Goal: Information Seeking & Learning: Compare options

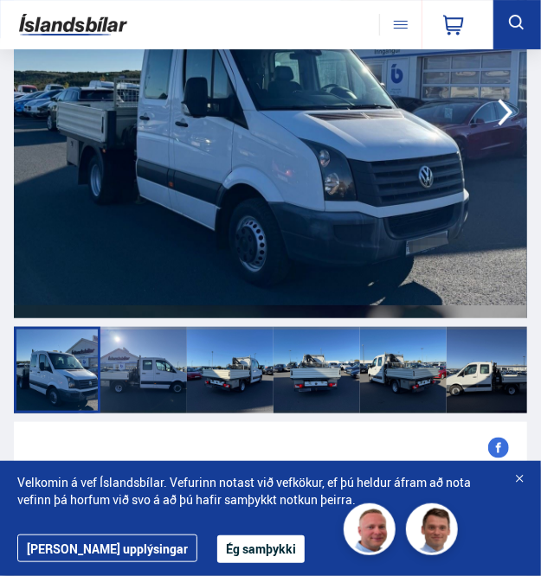
scroll to position [173, 0]
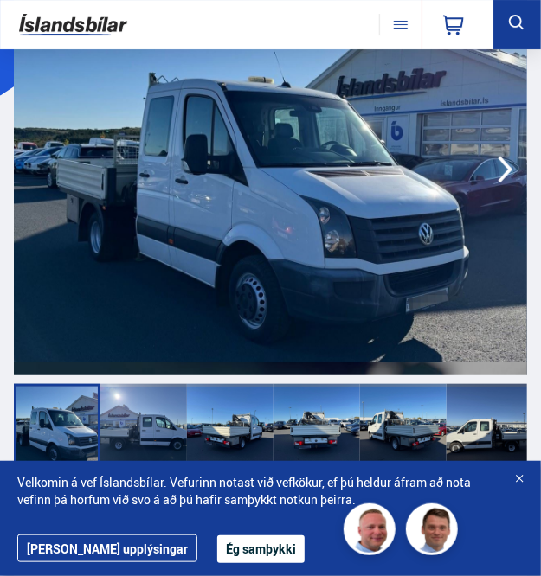
click at [396, 415] on div at bounding box center [403, 427] width 87 height 87
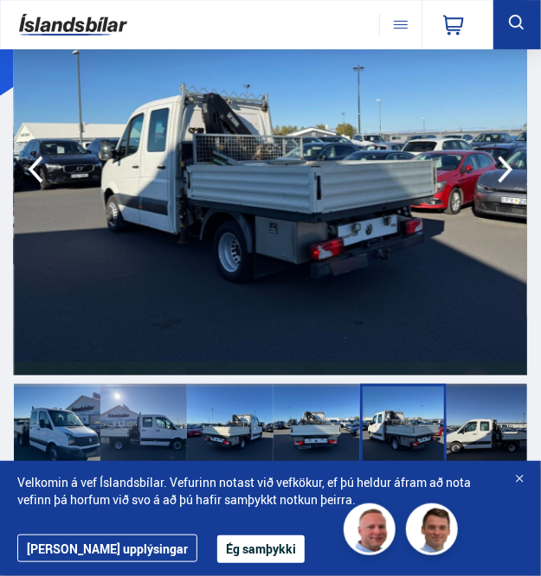
click at [506, 174] on icon "button" at bounding box center [505, 170] width 15 height 27
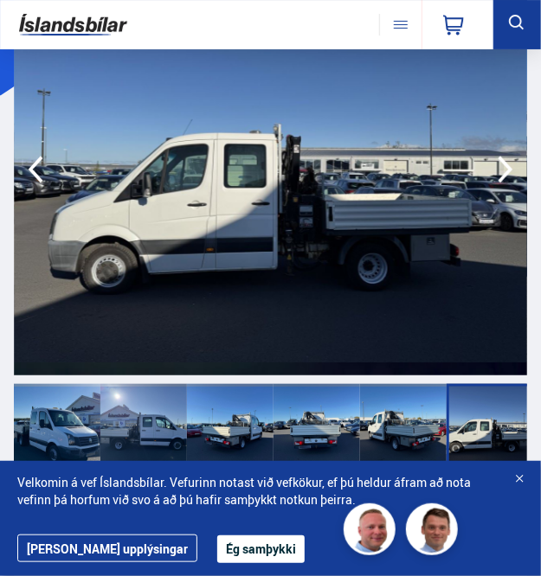
click at [506, 174] on icon "button" at bounding box center [505, 170] width 15 height 27
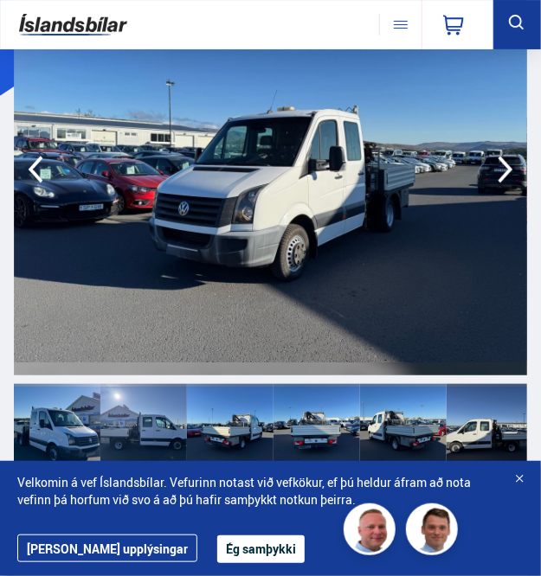
click at [506, 174] on icon "button" at bounding box center [505, 170] width 15 height 27
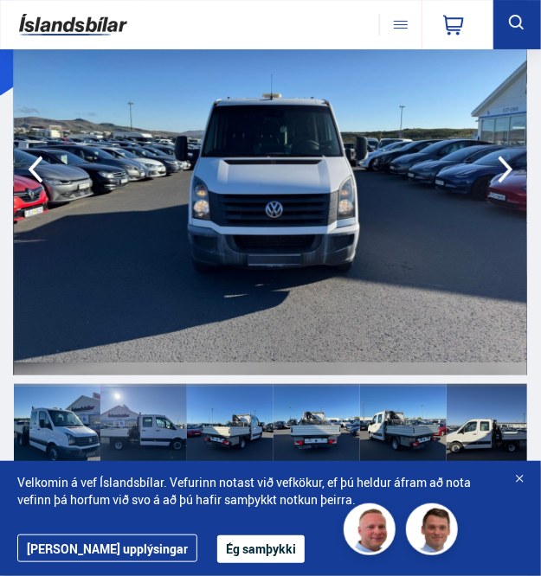
click at [505, 174] on icon "button" at bounding box center [505, 170] width 15 height 27
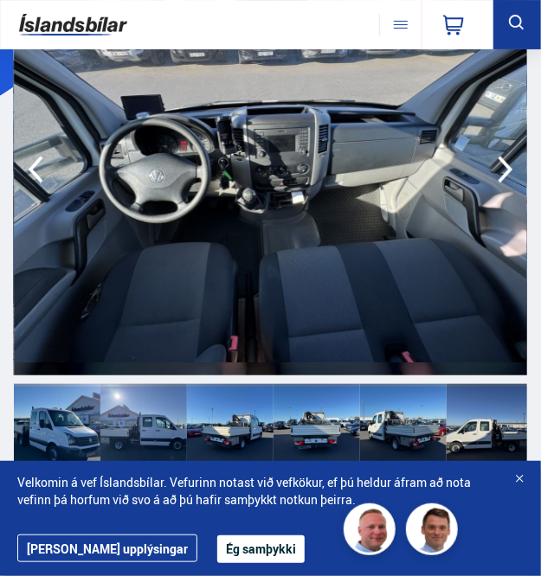
click at [505, 174] on icon "button" at bounding box center [505, 170] width 15 height 27
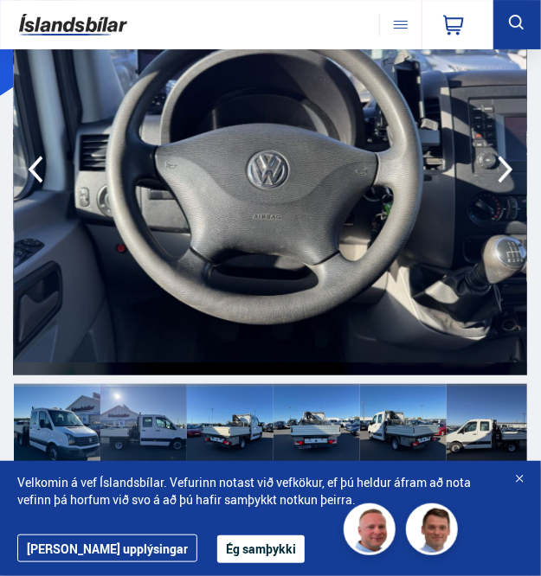
click at [503, 174] on icon "button" at bounding box center [505, 169] width 33 height 33
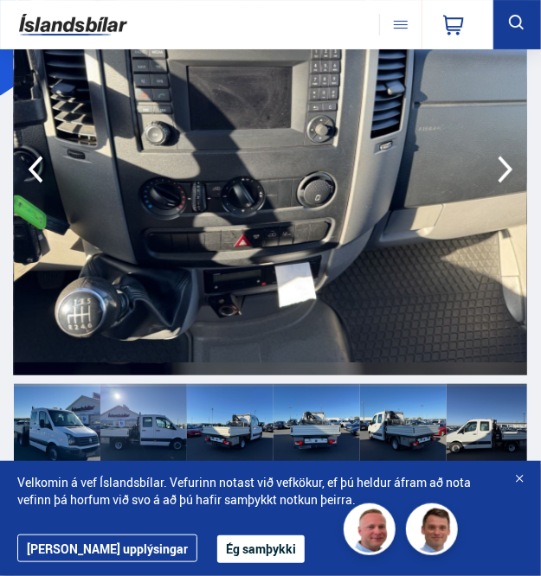
click at [503, 174] on icon "button" at bounding box center [505, 169] width 33 height 33
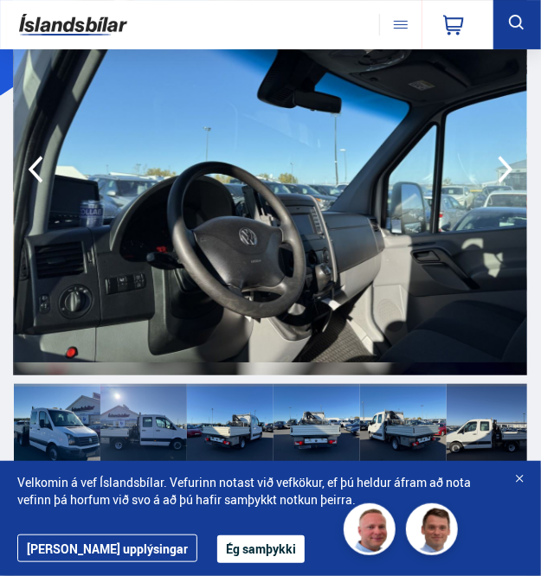
click at [497, 177] on icon "button" at bounding box center [505, 169] width 33 height 33
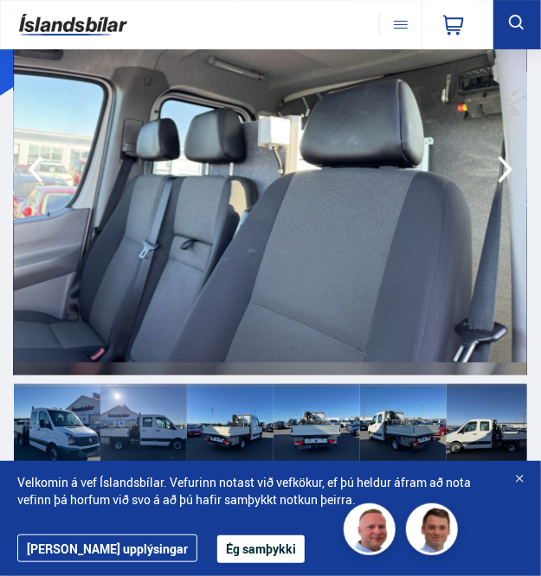
click at [512, 173] on icon "button" at bounding box center [505, 169] width 33 height 33
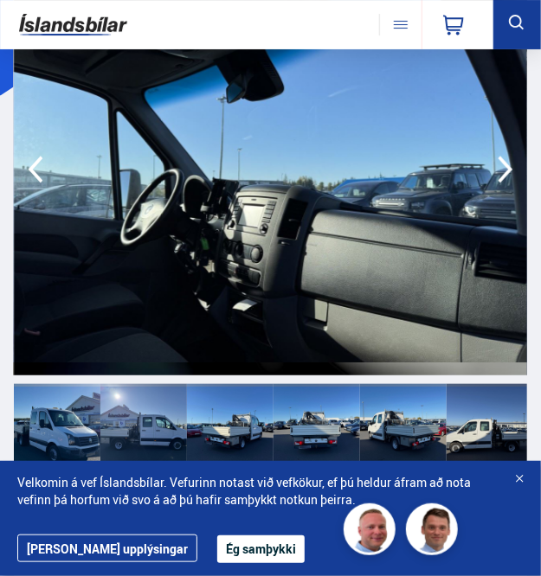
click at [512, 173] on icon "button" at bounding box center [505, 169] width 33 height 33
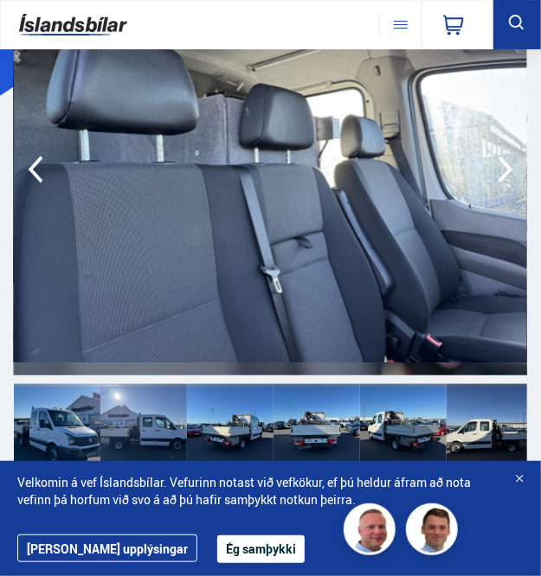
click at [512, 173] on icon "button" at bounding box center [505, 169] width 33 height 33
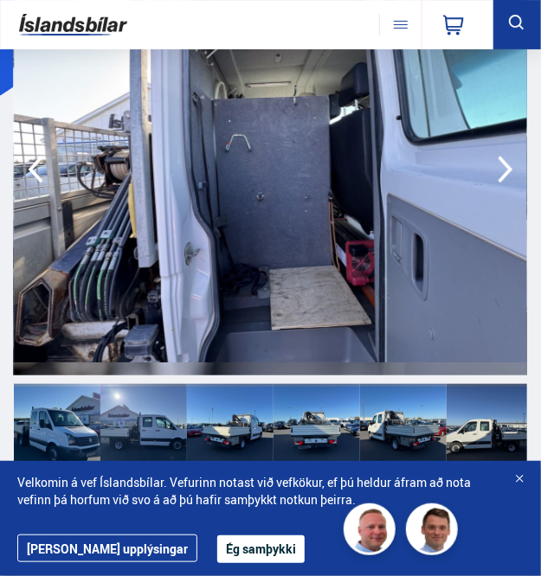
click at [512, 173] on icon "button" at bounding box center [505, 169] width 33 height 33
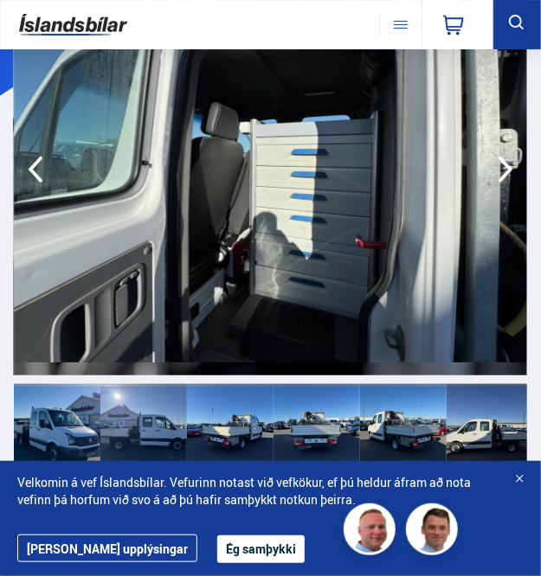
click at [512, 173] on icon "button" at bounding box center [505, 169] width 33 height 33
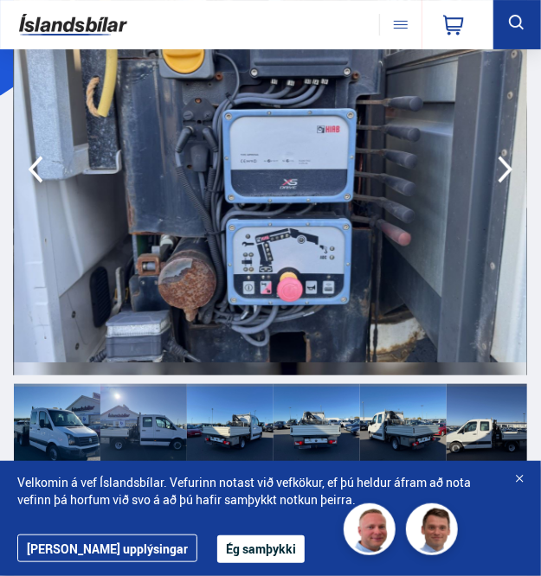
click at [512, 173] on icon "button" at bounding box center [505, 169] width 33 height 33
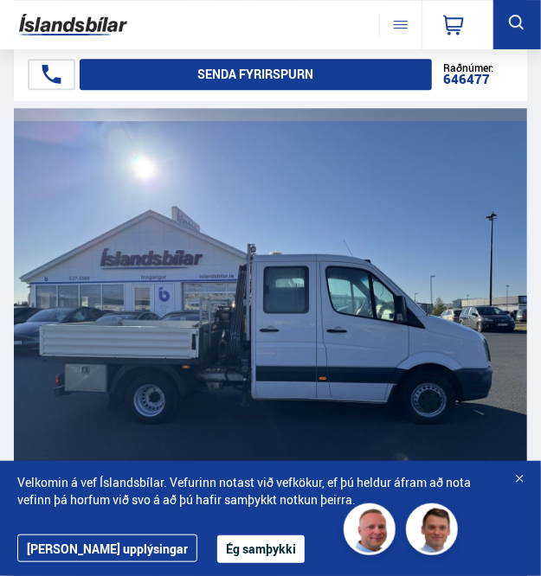
scroll to position [2682, 0]
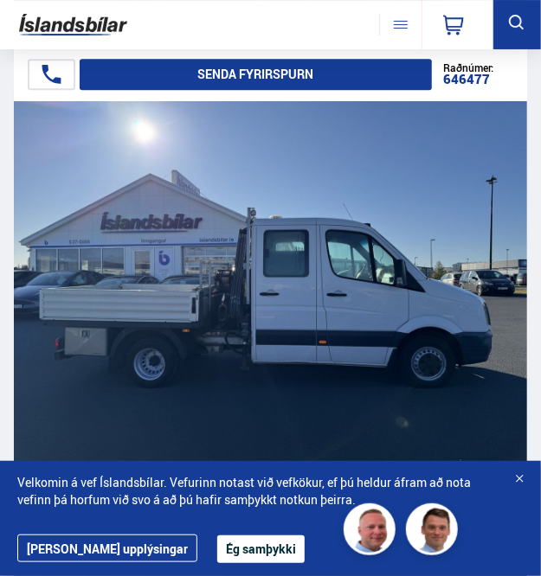
click at [523, 480] on div at bounding box center [518, 479] width 17 height 17
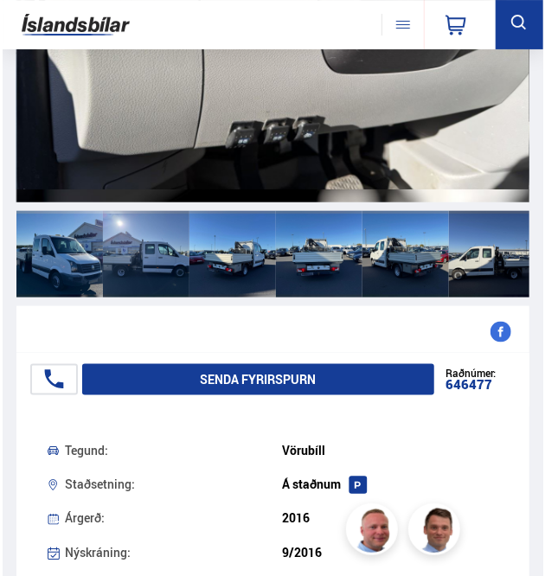
scroll to position [0, 0]
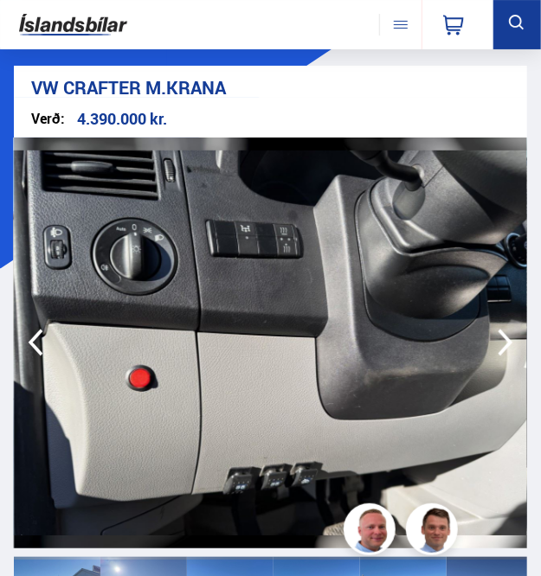
click at [517, 25] on icon at bounding box center [517, 23] width 22 height 22
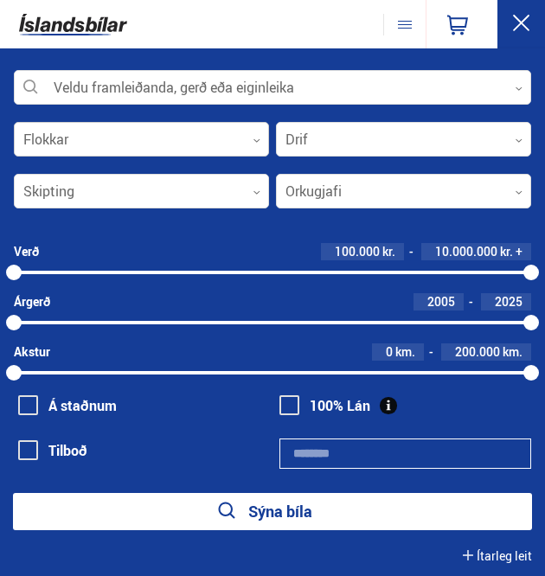
click at [258, 139] on div "Flokkar 0" at bounding box center [141, 139] width 255 height 35
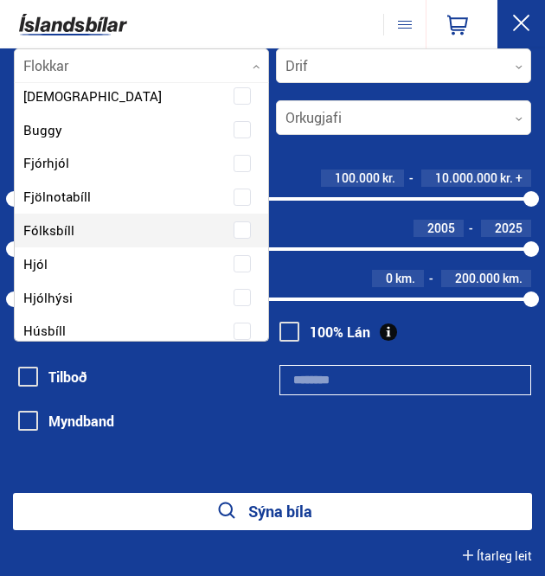
scroll to position [87, 0]
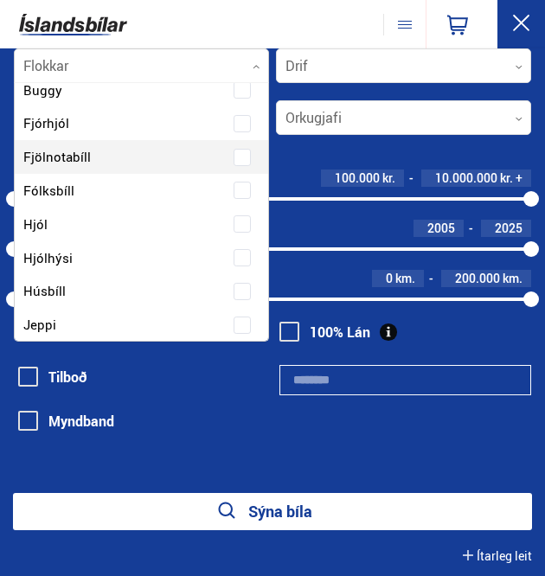
click at [102, 160] on label "Fjölnotabíll" at bounding box center [126, 156] width 215 height 25
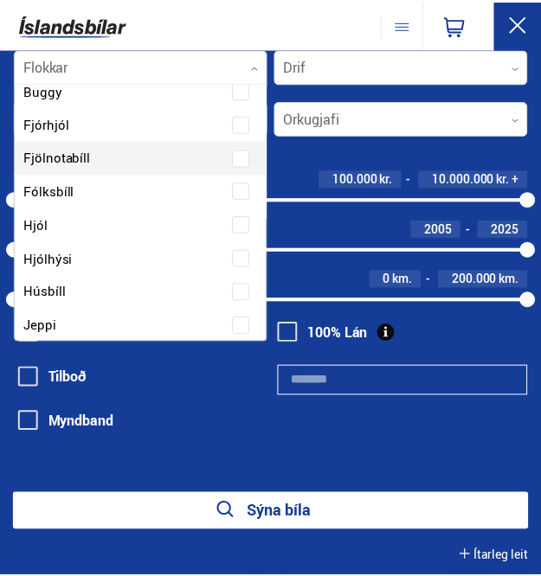
scroll to position [119, 0]
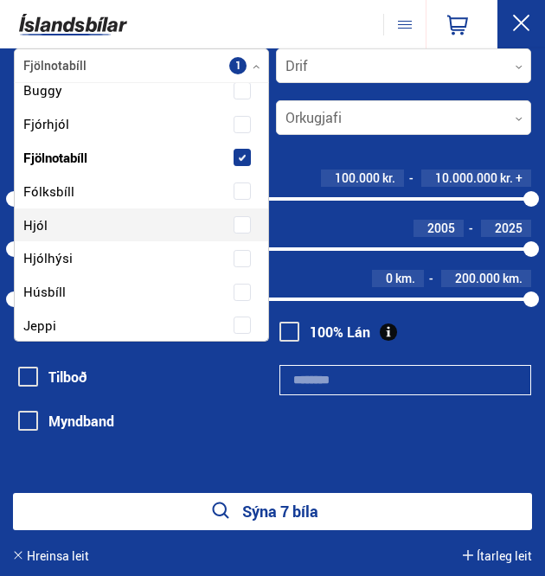
click at [327, 514] on button "Sýna 7 bíla" at bounding box center [272, 511] width 519 height 37
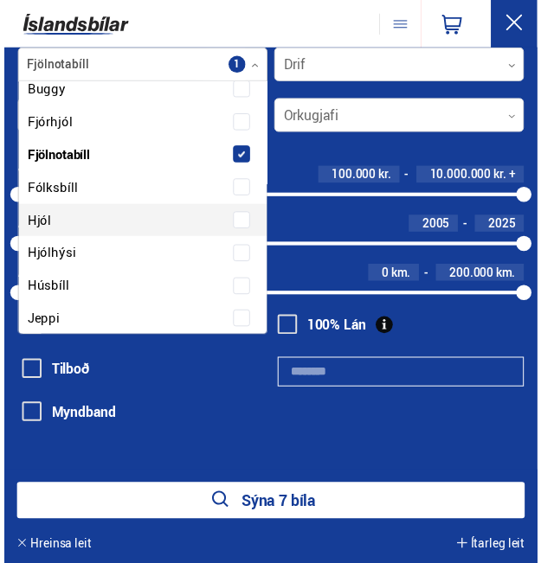
scroll to position [0, 0]
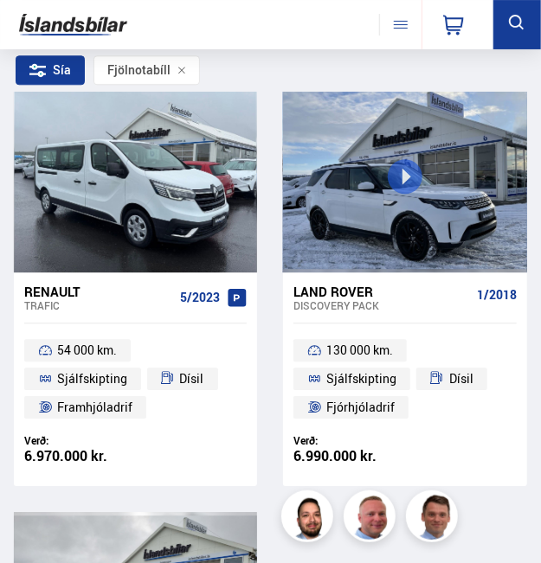
scroll to position [1298, 0]
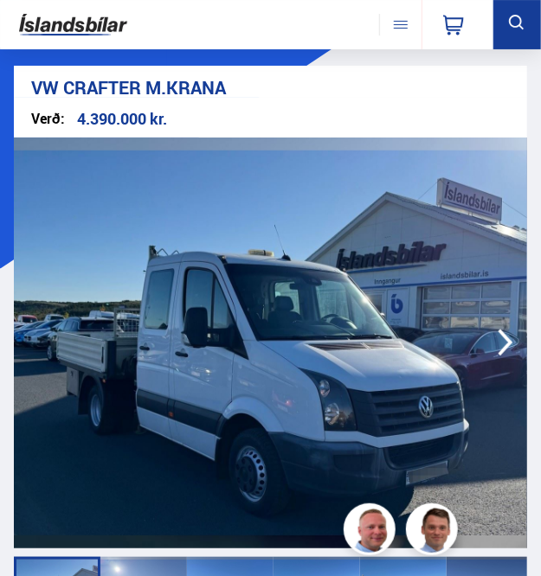
click at [532, 17] on button at bounding box center [517, 24] width 48 height 49
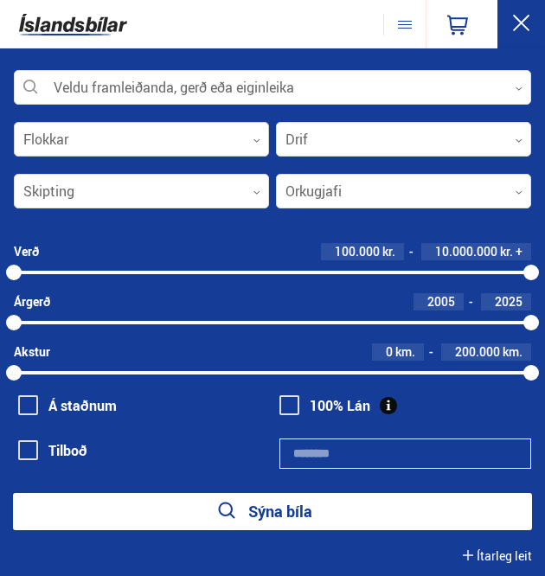
scroll to position [74, 0]
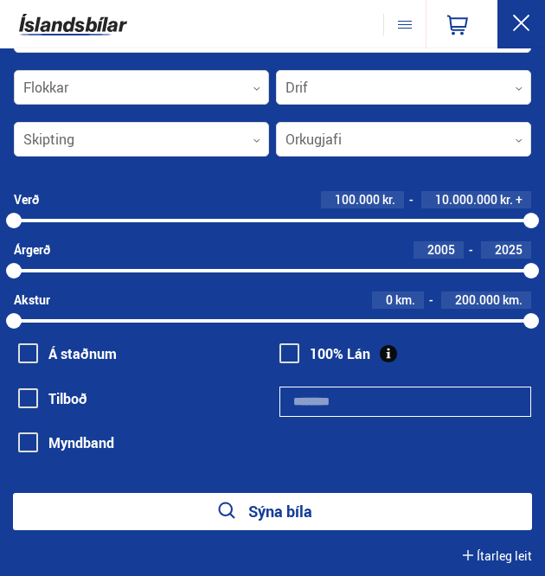
click at [254, 105] on div "Flokkar 0" at bounding box center [141, 87] width 255 height 35
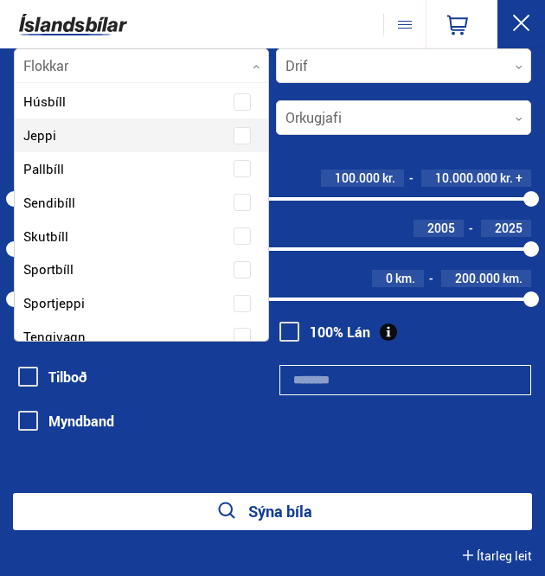
scroll to position [292, 0]
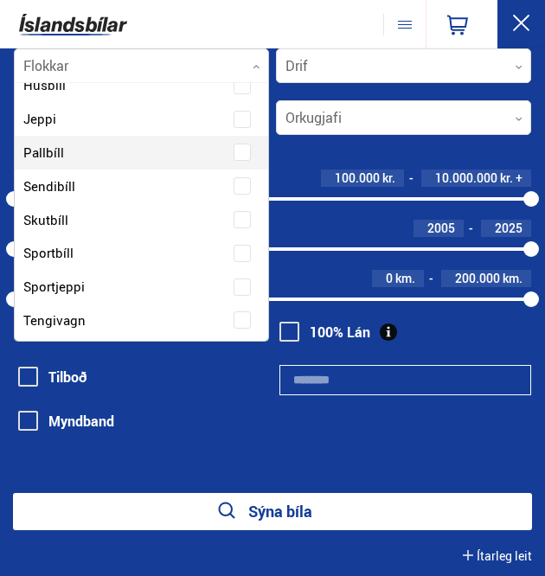
click at [113, 153] on label "Pallbíll" at bounding box center [126, 152] width 215 height 25
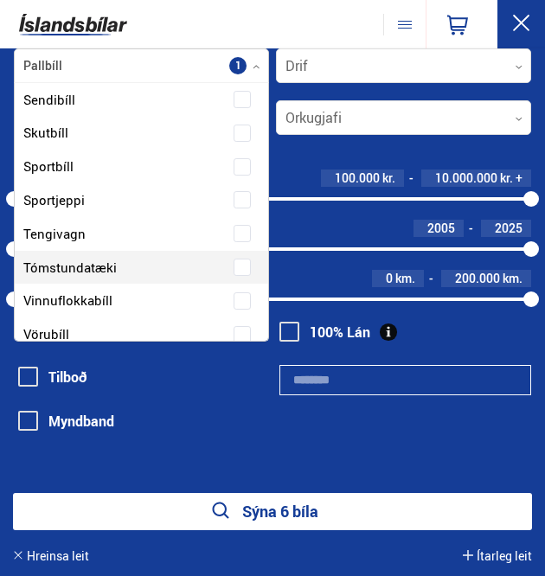
scroll to position [472, 0]
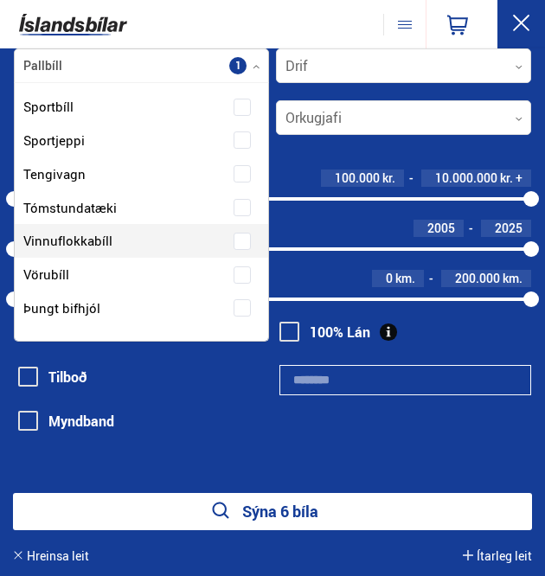
click at [119, 241] on label "Vinnuflokkabíll" at bounding box center [126, 240] width 215 height 25
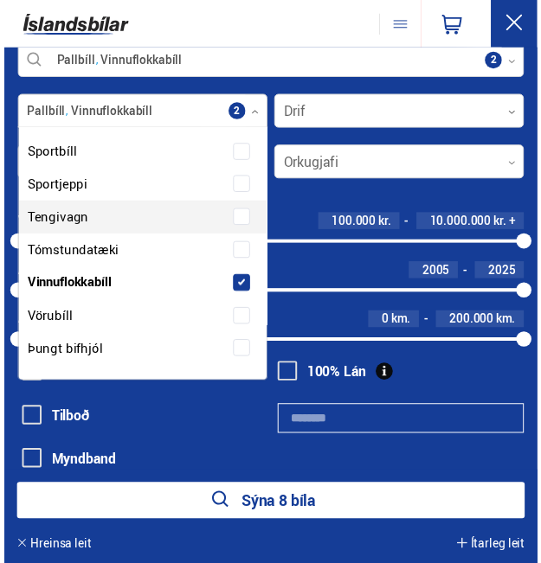
scroll to position [0, 0]
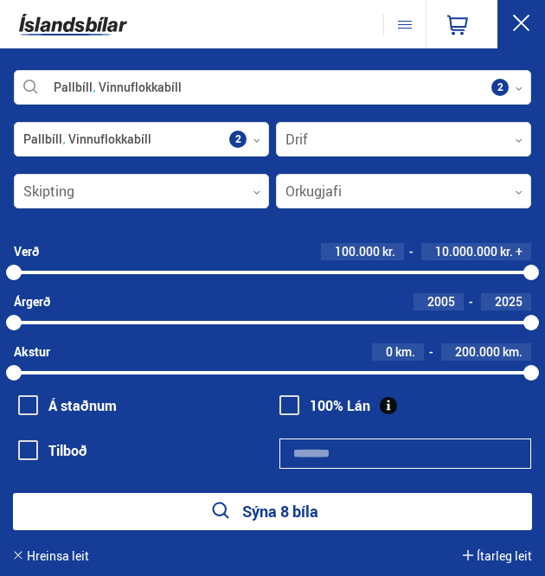
click at [302, 506] on button "Sýna 8 bíla" at bounding box center [272, 511] width 519 height 37
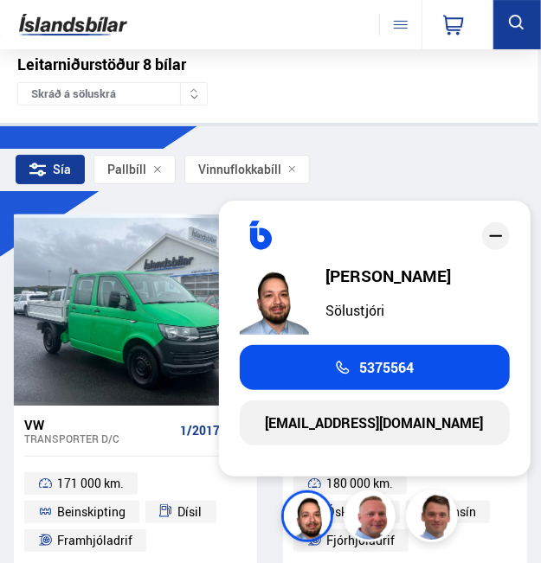
scroll to position [87, 0]
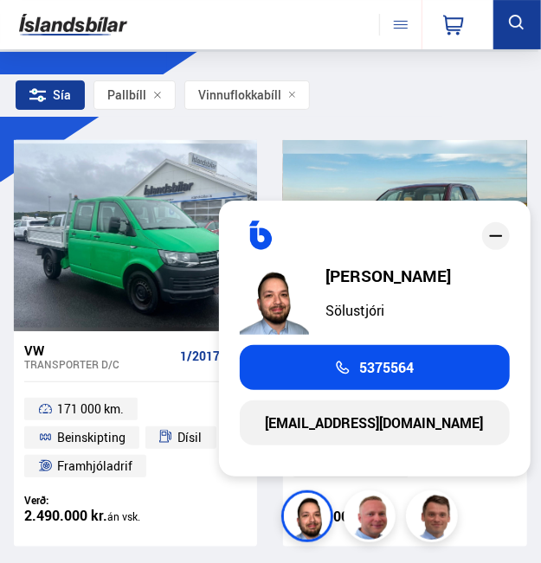
click at [494, 234] on icon "close" at bounding box center [495, 236] width 21 height 21
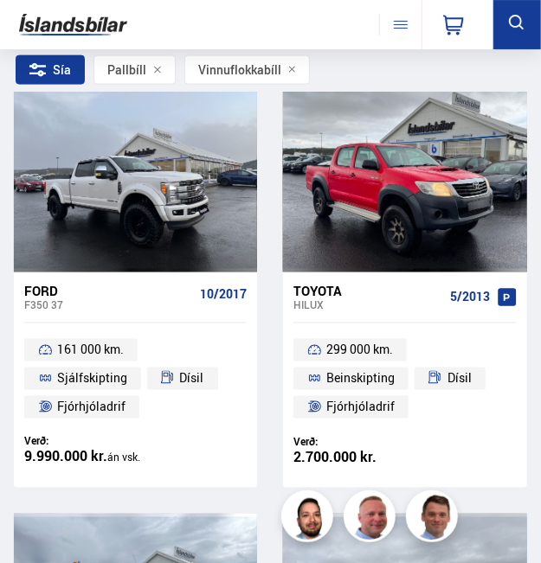
scroll to position [606, 0]
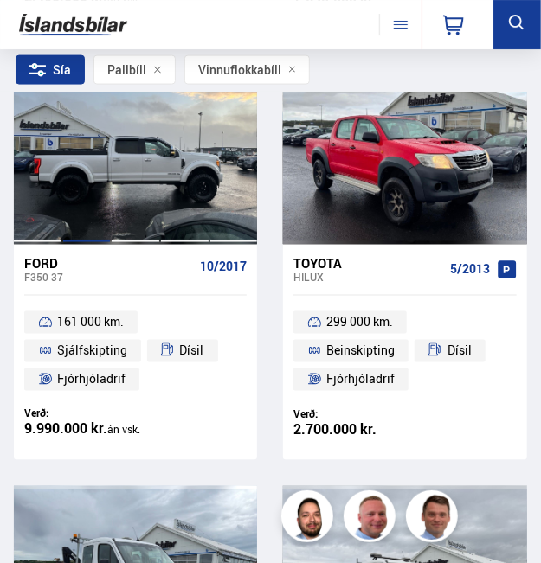
click at [96, 198] on div at bounding box center [86, 149] width 49 height 191
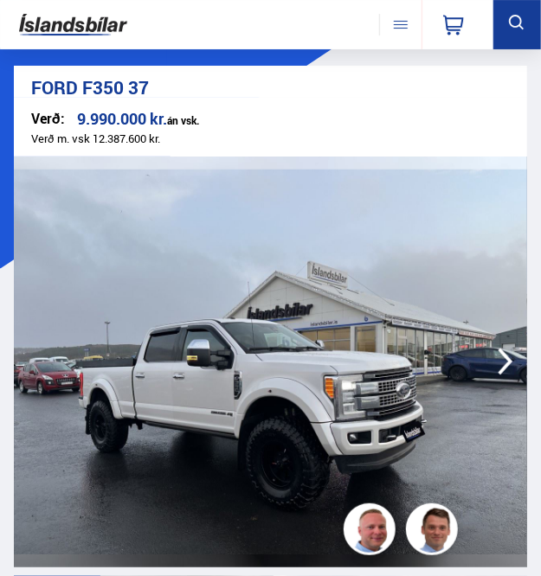
click at [503, 360] on icon "button" at bounding box center [505, 361] width 33 height 33
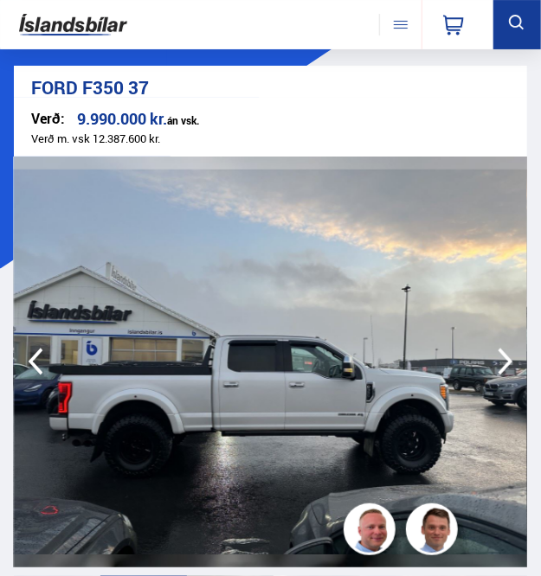
click at [509, 367] on icon "button" at bounding box center [505, 361] width 33 height 33
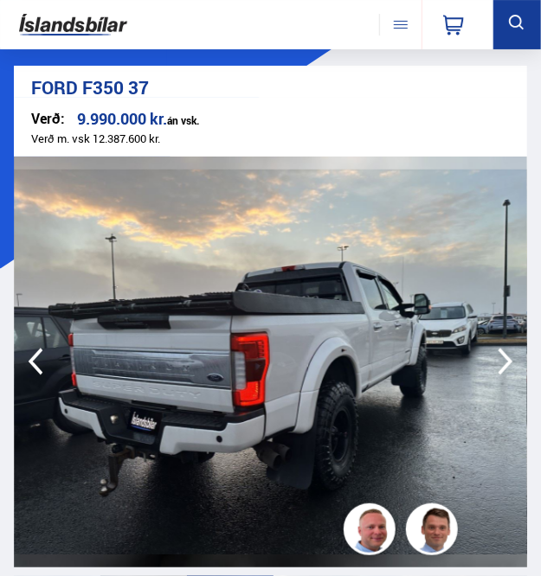
click at [509, 367] on icon "button" at bounding box center [505, 361] width 33 height 33
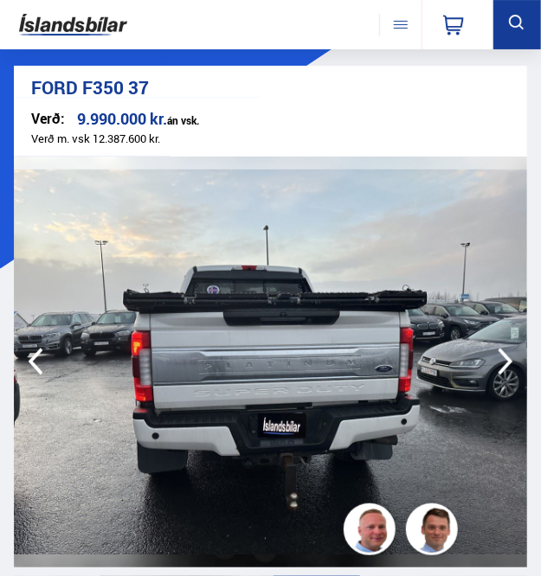
click at [509, 367] on icon "button" at bounding box center [505, 361] width 33 height 33
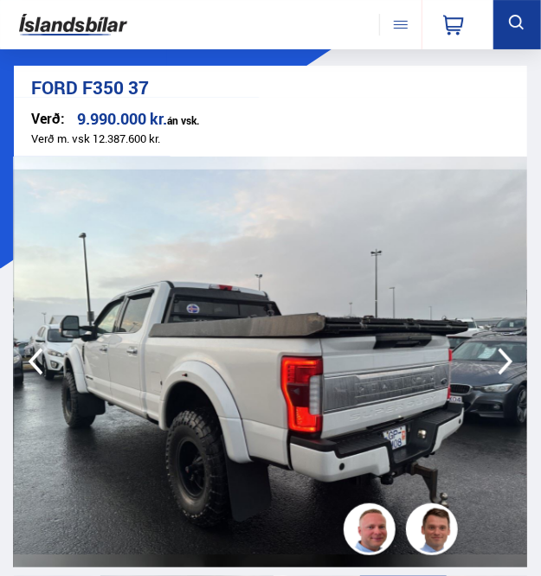
click at [509, 367] on icon "button" at bounding box center [505, 361] width 33 height 33
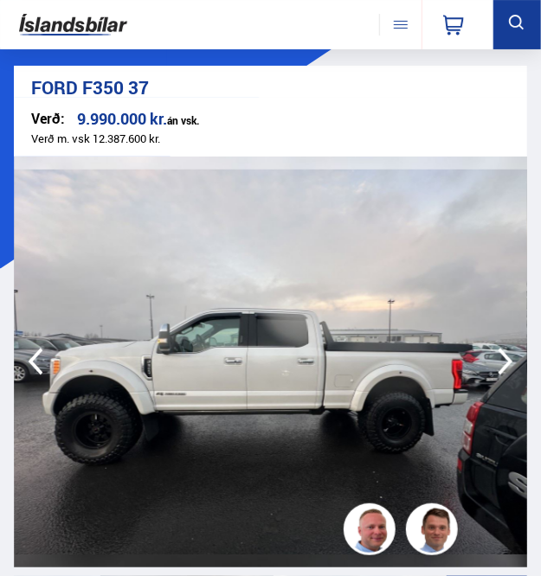
click at [509, 367] on icon "button" at bounding box center [505, 361] width 33 height 33
